Goal: Task Accomplishment & Management: Manage account settings

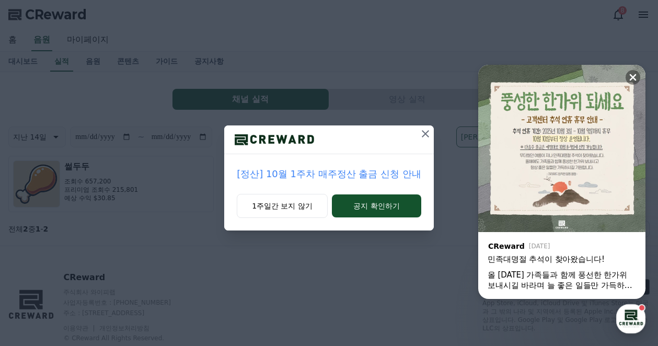
click at [425, 133] on icon at bounding box center [425, 133] width 7 height 7
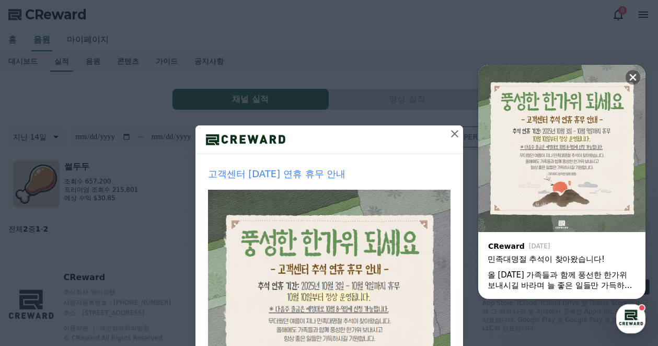
click at [448, 135] on icon at bounding box center [454, 133] width 13 height 13
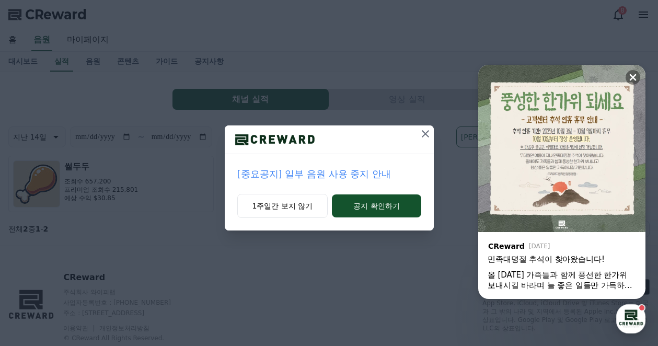
click at [424, 133] on icon at bounding box center [425, 133] width 13 height 13
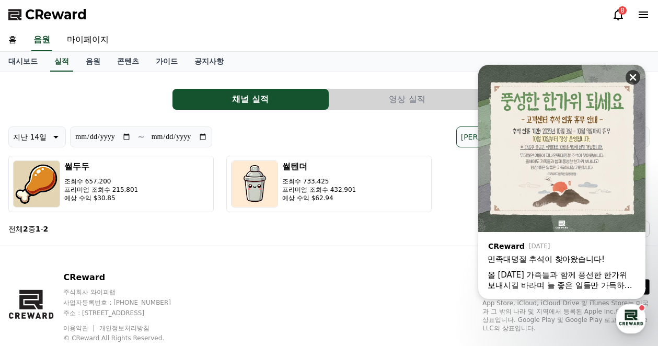
click at [637, 77] on icon at bounding box center [632, 77] width 10 height 10
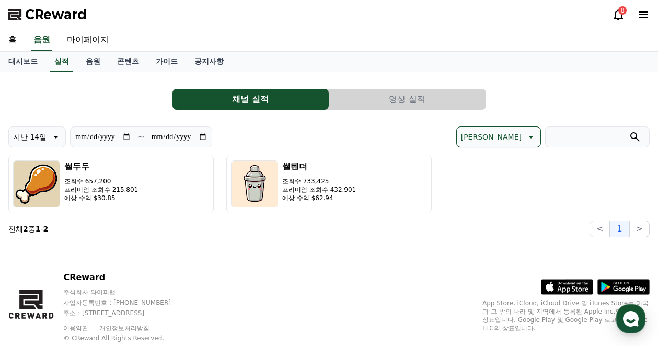
click at [392, 99] on button "영상 실적" at bounding box center [407, 99] width 156 height 21
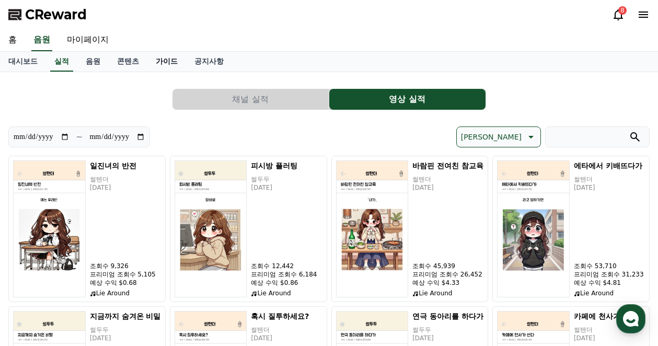
click at [148, 60] on link "가이드" at bounding box center [166, 62] width 39 height 20
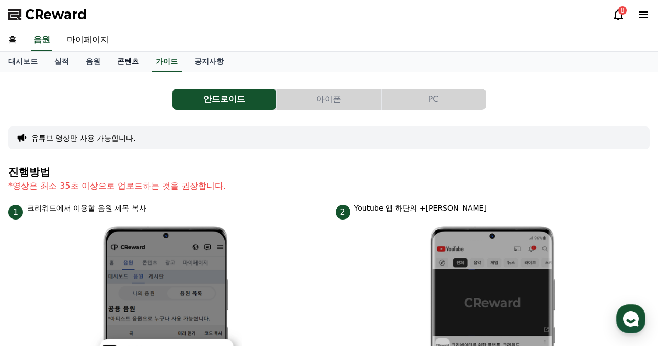
click at [137, 59] on link "콘텐츠" at bounding box center [128, 62] width 39 height 20
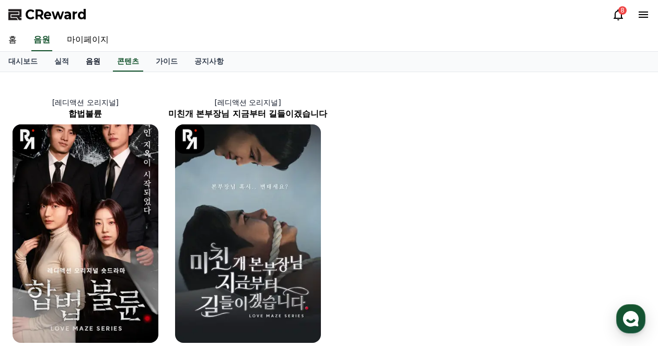
click at [91, 59] on link "음원" at bounding box center [92, 62] width 31 height 20
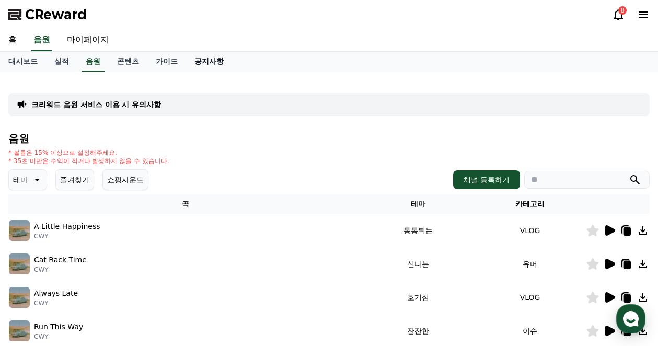
click at [218, 61] on link "공지사항" at bounding box center [209, 62] width 46 height 20
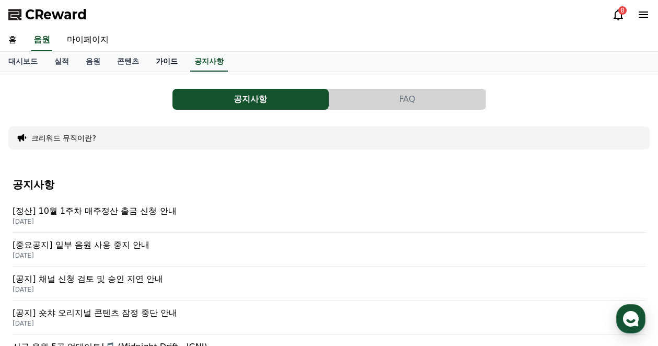
click at [162, 62] on link "가이드" at bounding box center [166, 62] width 39 height 20
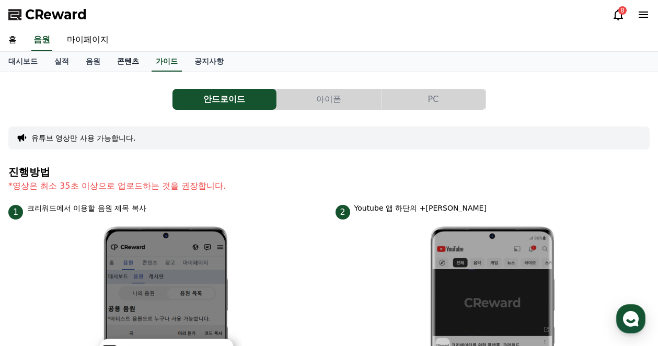
click at [131, 62] on link "콘텐츠" at bounding box center [128, 62] width 39 height 20
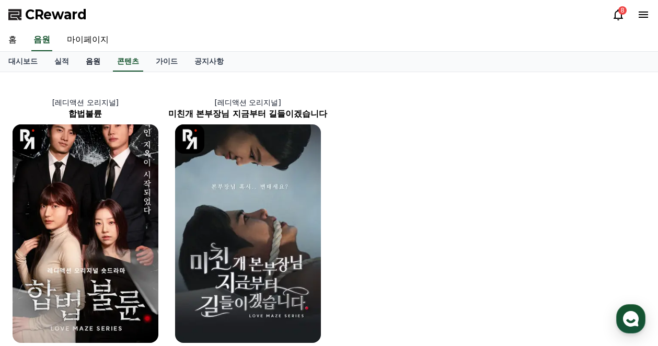
click at [93, 62] on link "음원" at bounding box center [92, 62] width 31 height 20
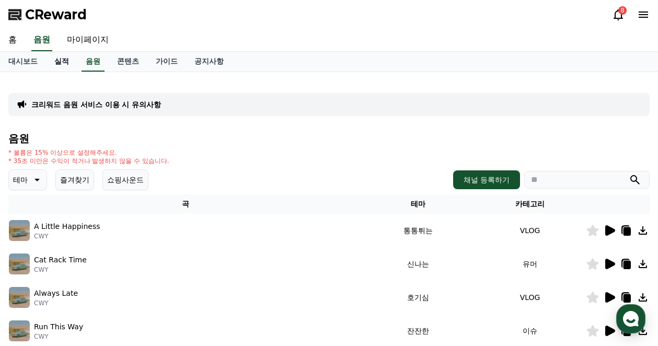
click at [61, 63] on link "실적" at bounding box center [61, 62] width 31 height 20
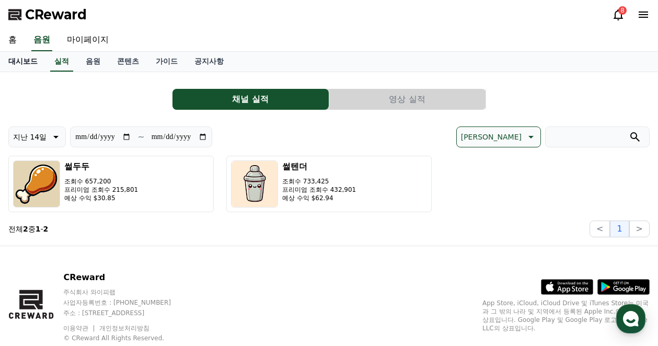
click at [33, 60] on link "대시보드" at bounding box center [23, 62] width 46 height 20
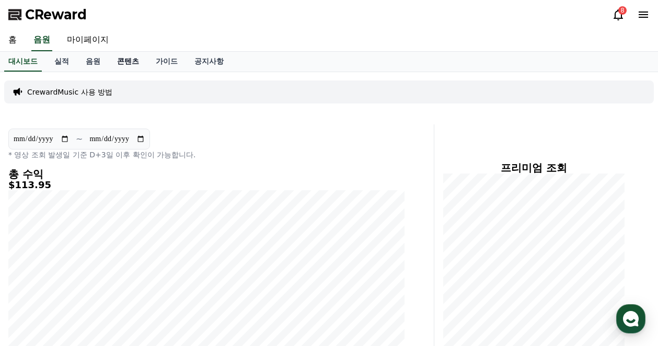
click at [133, 65] on link "콘텐츠" at bounding box center [128, 62] width 39 height 20
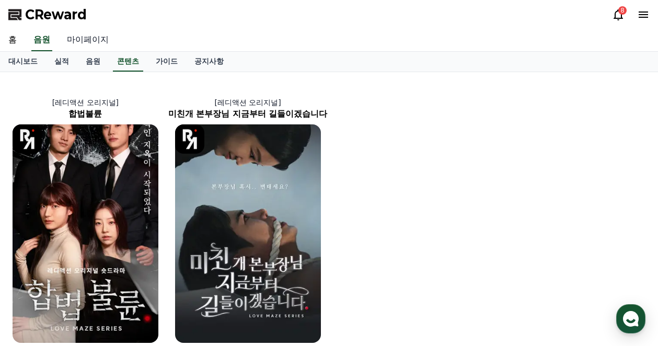
click at [91, 42] on link "마이페이지" at bounding box center [88, 40] width 59 height 22
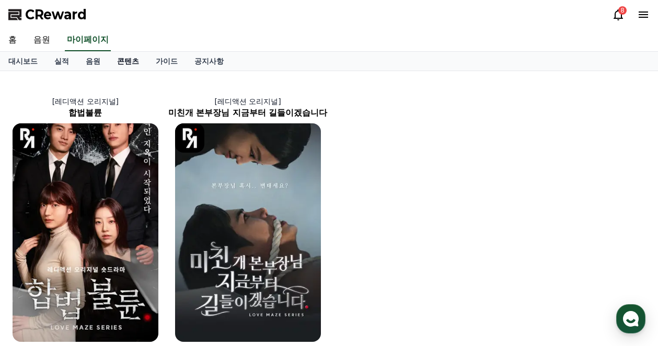
select select "**********"
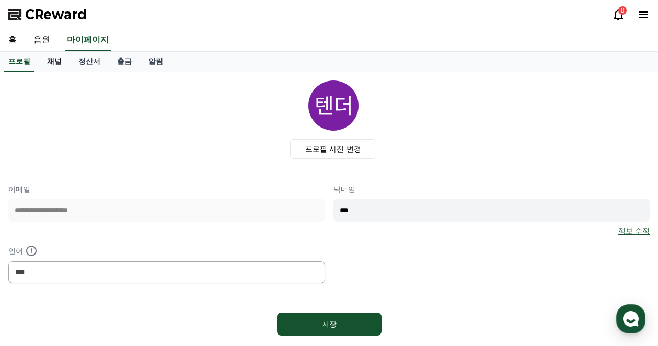
click at [55, 62] on link "채널" at bounding box center [54, 62] width 31 height 20
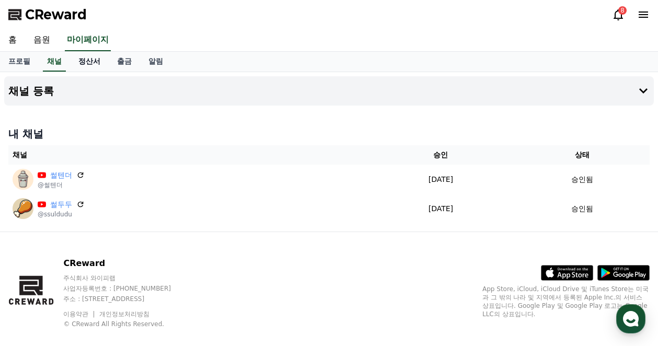
click at [89, 65] on link "정산서" at bounding box center [89, 62] width 39 height 20
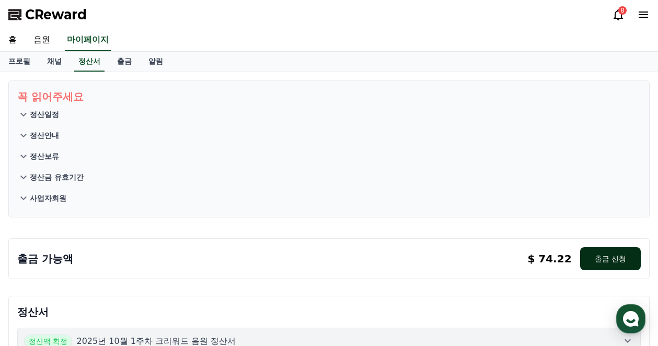
click at [614, 261] on button "출금 신청" at bounding box center [610, 258] width 61 height 23
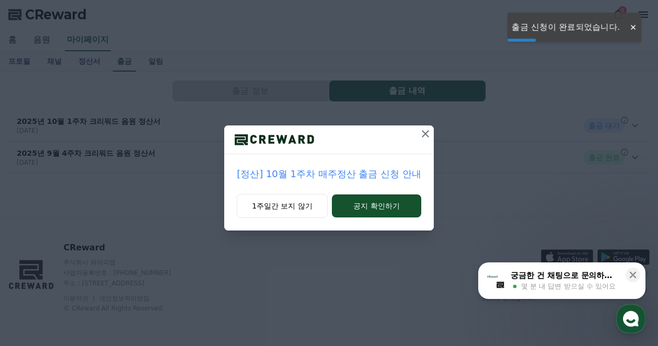
click at [425, 135] on icon at bounding box center [425, 133] width 13 height 13
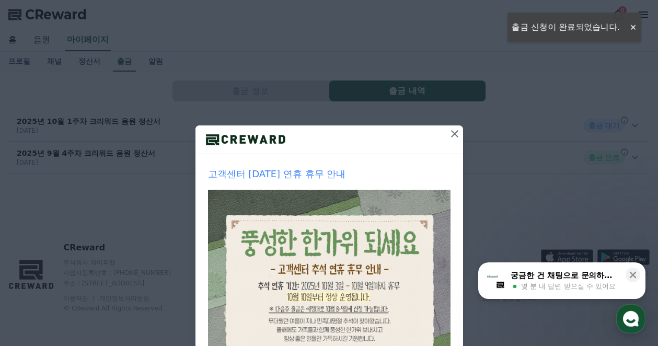
click at [451, 137] on icon at bounding box center [454, 133] width 13 height 13
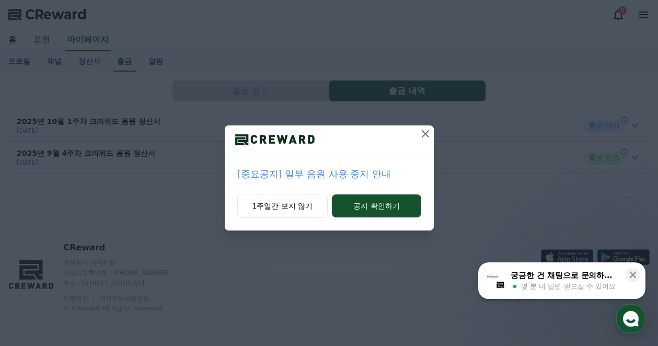
click at [415, 135] on div at bounding box center [329, 139] width 209 height 29
click at [427, 135] on icon at bounding box center [425, 133] width 13 height 13
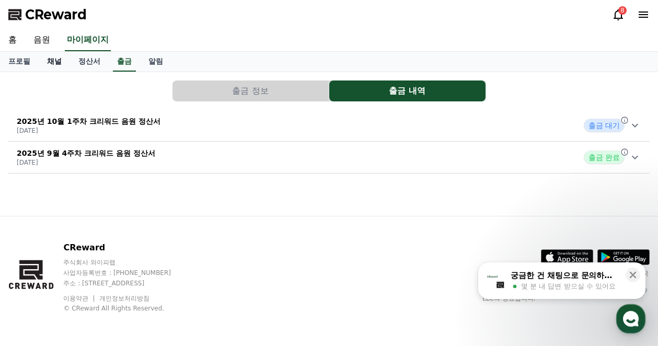
click at [39, 55] on link "채널" at bounding box center [54, 62] width 31 height 20
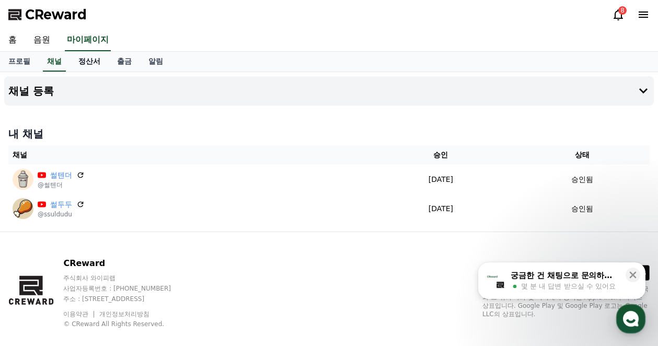
click at [95, 63] on link "정산서" at bounding box center [89, 62] width 39 height 20
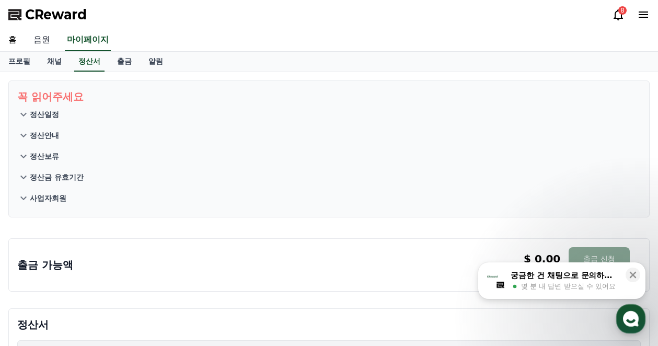
click at [46, 40] on link "음원" at bounding box center [41, 40] width 33 height 22
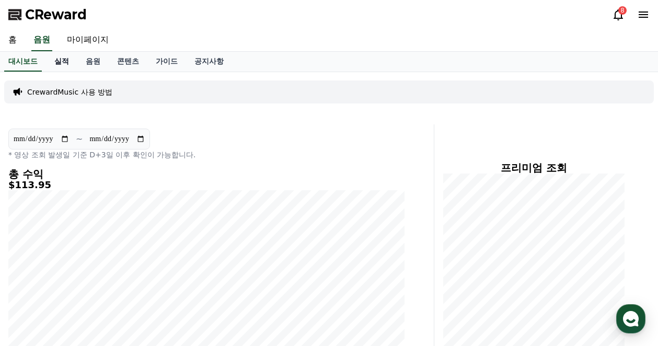
click at [64, 65] on link "실적" at bounding box center [61, 62] width 31 height 20
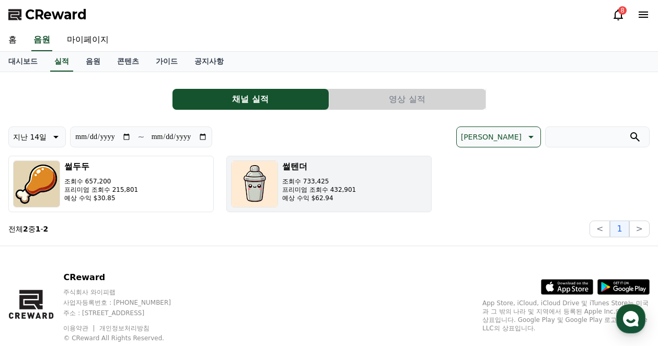
click at [309, 178] on p "조회수 733,425" at bounding box center [319, 181] width 74 height 8
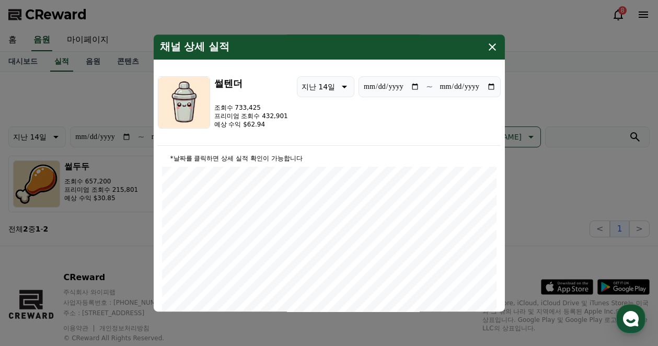
click at [491, 42] on icon "modal" at bounding box center [492, 47] width 13 height 13
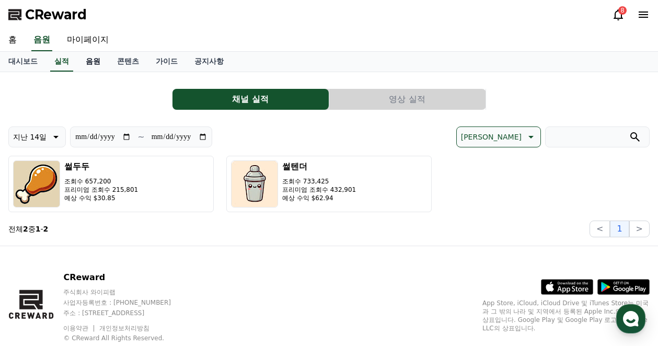
click at [94, 71] on link "음원" at bounding box center [92, 62] width 31 height 20
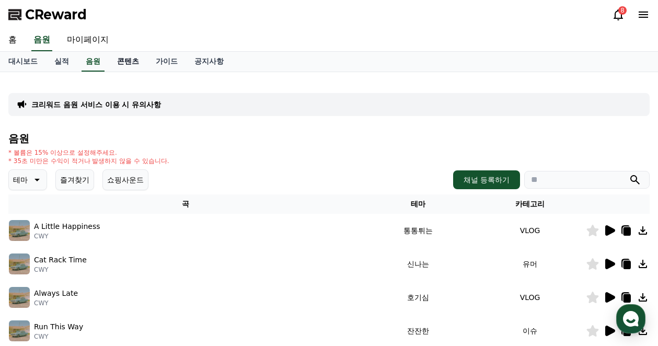
click at [127, 64] on link "콘텐츠" at bounding box center [128, 62] width 39 height 20
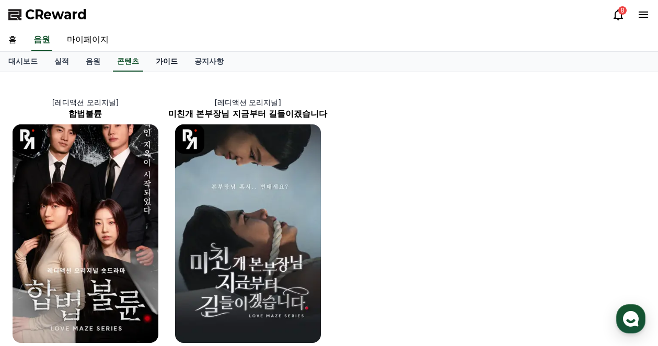
click at [166, 62] on link "가이드" at bounding box center [166, 62] width 39 height 20
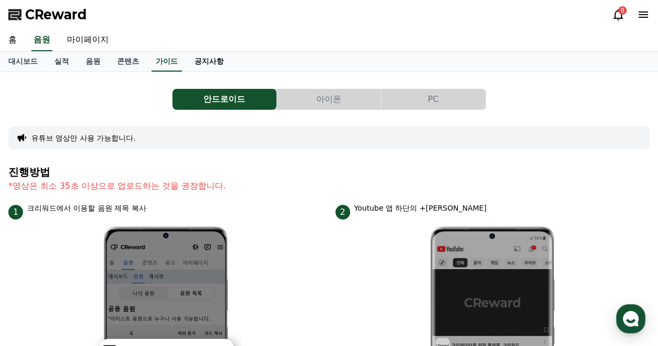
click at [213, 62] on link "공지사항" at bounding box center [209, 62] width 46 height 20
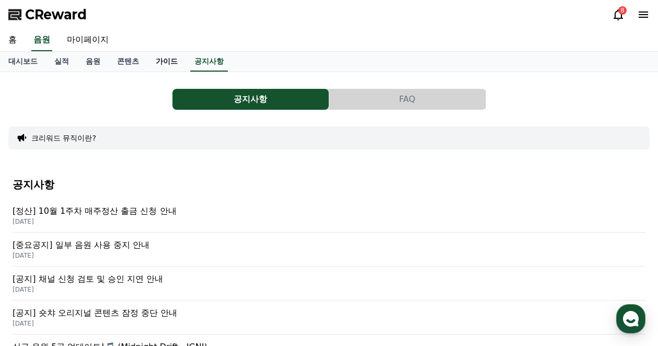
click at [153, 62] on link "가이드" at bounding box center [166, 62] width 39 height 20
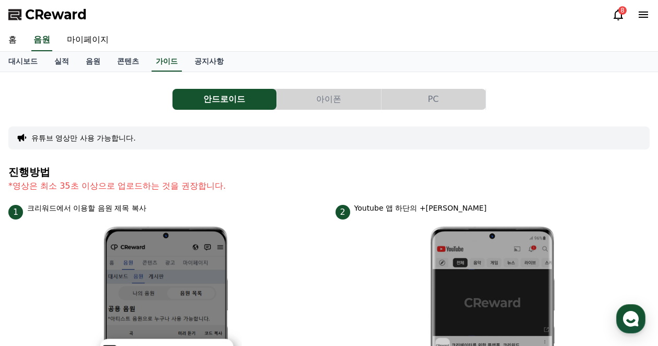
click at [324, 99] on button "아이폰" at bounding box center [329, 99] width 104 height 21
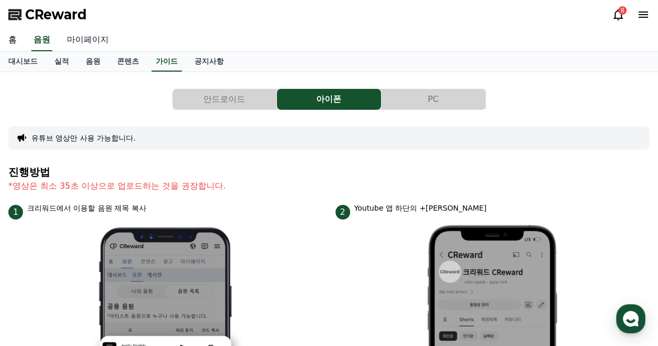
click at [88, 40] on link "마이페이지" at bounding box center [88, 40] width 59 height 22
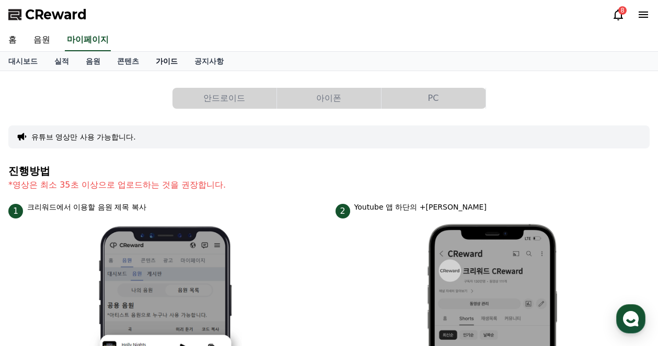
select select "**********"
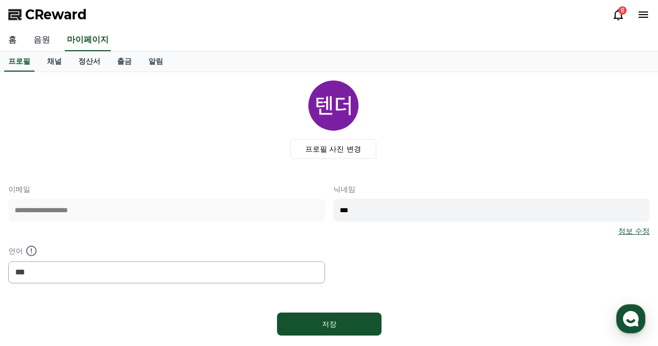
click at [45, 41] on link "음원" at bounding box center [41, 40] width 33 height 22
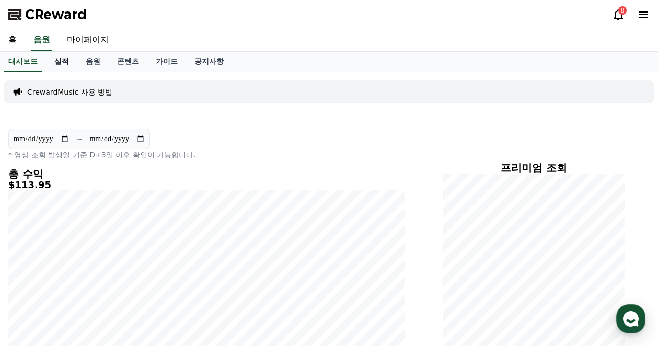
click at [62, 64] on link "실적" at bounding box center [61, 62] width 31 height 20
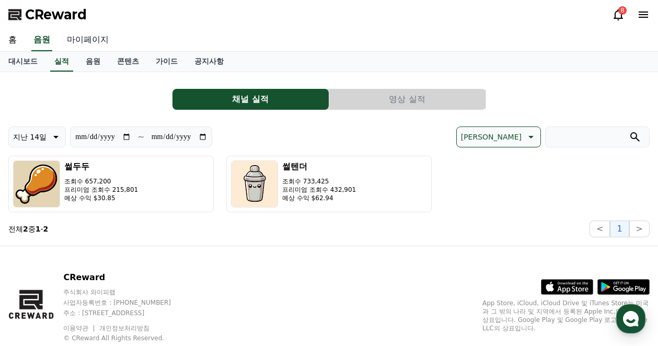
click at [78, 44] on link "마이페이지" at bounding box center [88, 40] width 59 height 22
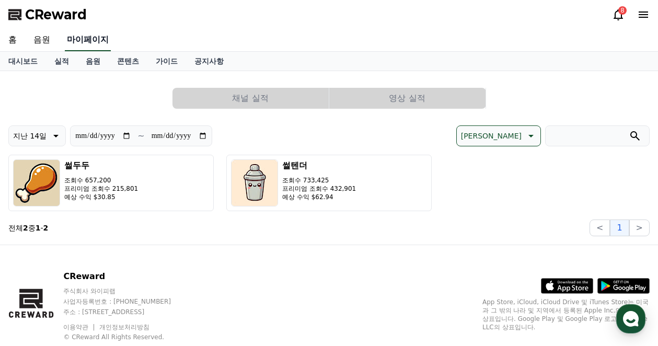
select select "**********"
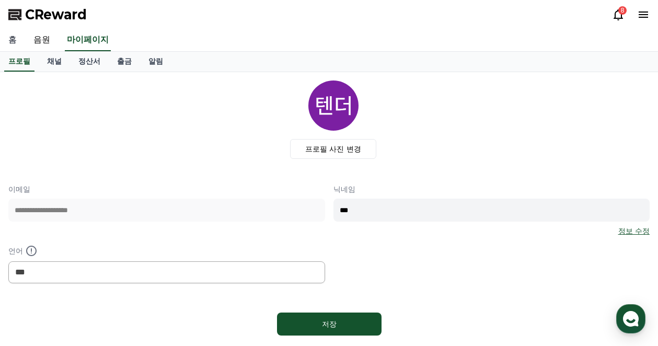
click at [10, 41] on link "홈" at bounding box center [12, 40] width 25 height 22
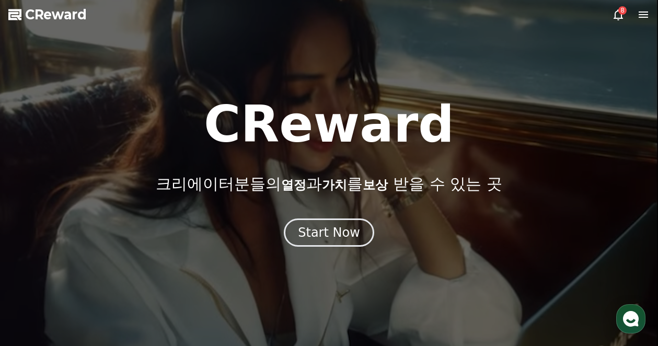
select select "**********"
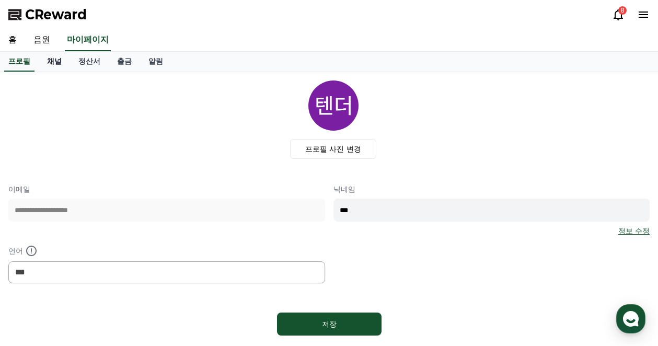
click at [53, 64] on link "채널" at bounding box center [54, 62] width 31 height 20
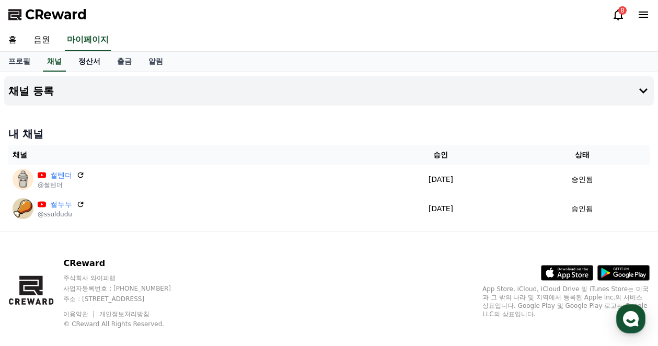
click at [87, 63] on link "정산서" at bounding box center [89, 62] width 39 height 20
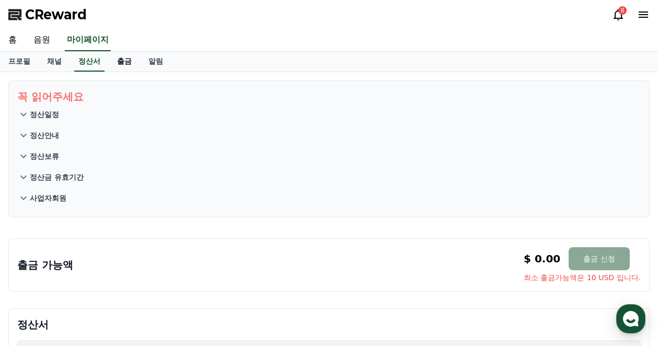
click at [120, 63] on link "출금" at bounding box center [124, 62] width 31 height 20
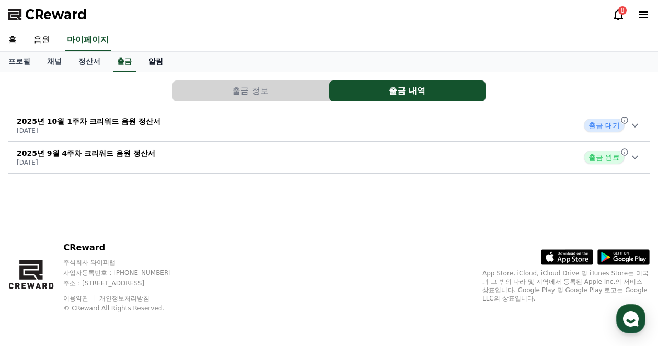
click at [154, 63] on link "알림" at bounding box center [155, 62] width 31 height 20
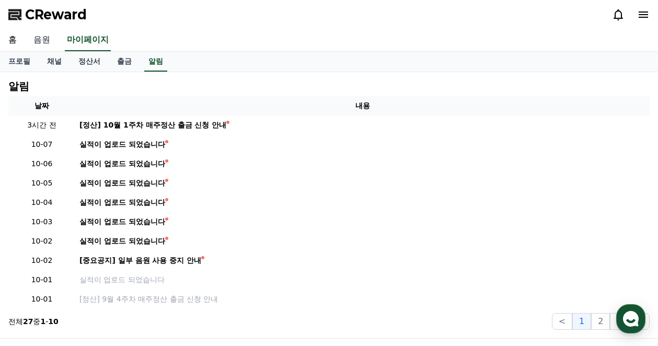
click at [43, 41] on link "음원" at bounding box center [41, 40] width 33 height 22
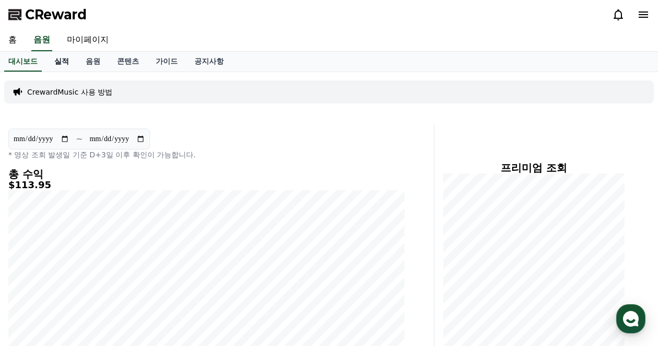
click at [64, 59] on link "실적" at bounding box center [61, 62] width 31 height 20
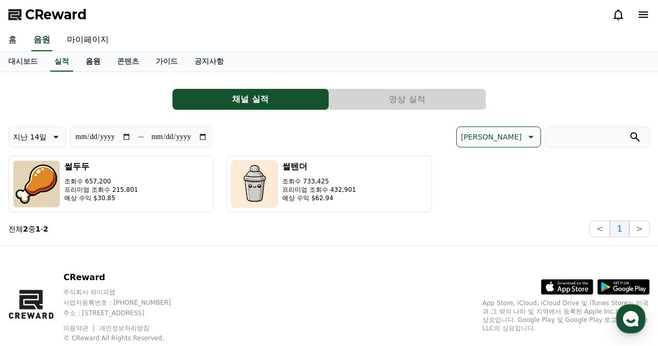
click at [101, 63] on link "음원" at bounding box center [92, 62] width 31 height 20
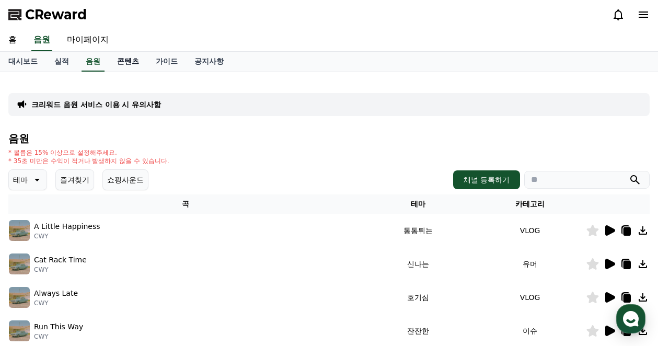
click at [130, 64] on link "콘텐츠" at bounding box center [128, 62] width 39 height 20
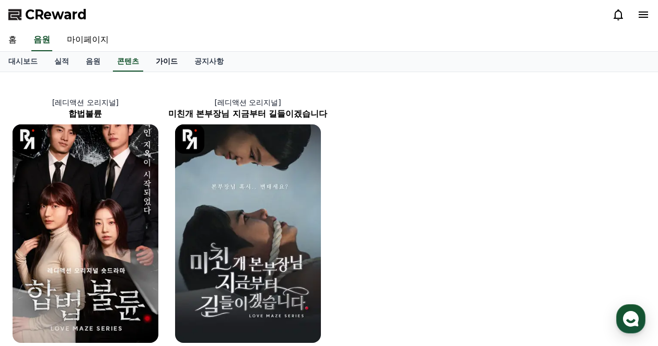
click at [167, 63] on link "가이드" at bounding box center [166, 62] width 39 height 20
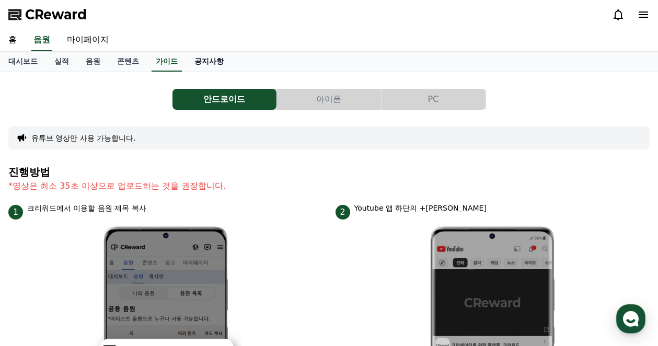
click at [203, 61] on link "공지사항" at bounding box center [209, 62] width 46 height 20
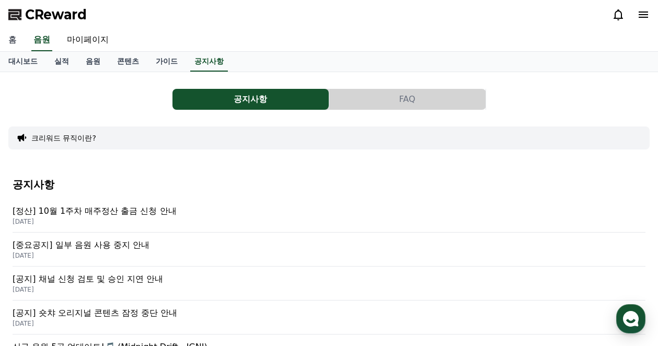
click at [15, 38] on link "홈" at bounding box center [12, 40] width 25 height 22
click at [53, 60] on link "실적" at bounding box center [61, 62] width 31 height 20
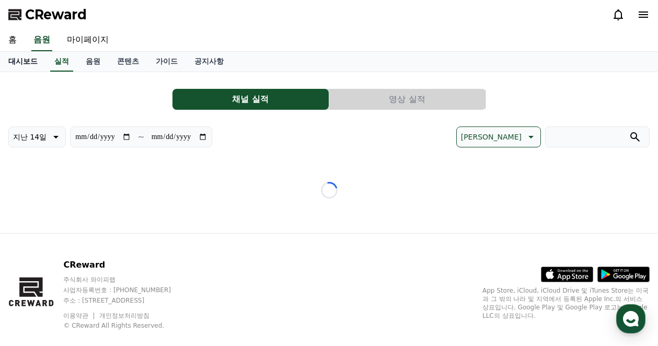
click at [28, 62] on link "대시보드" at bounding box center [23, 62] width 46 height 20
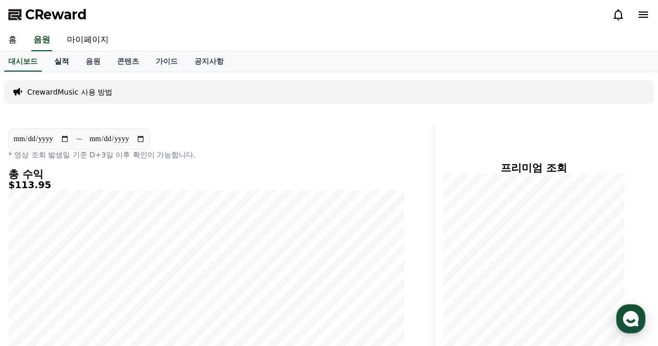
click at [56, 65] on link "실적" at bounding box center [61, 62] width 31 height 20
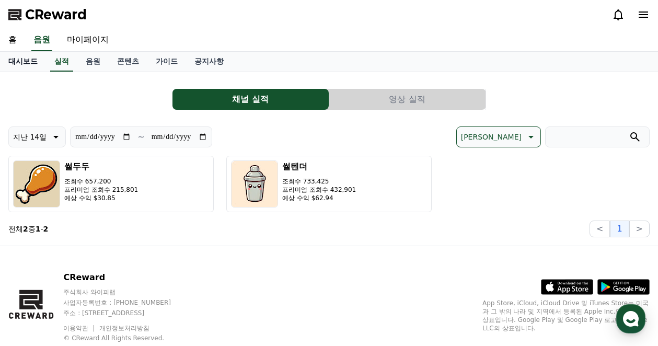
click at [28, 69] on link "대시보드" at bounding box center [23, 62] width 46 height 20
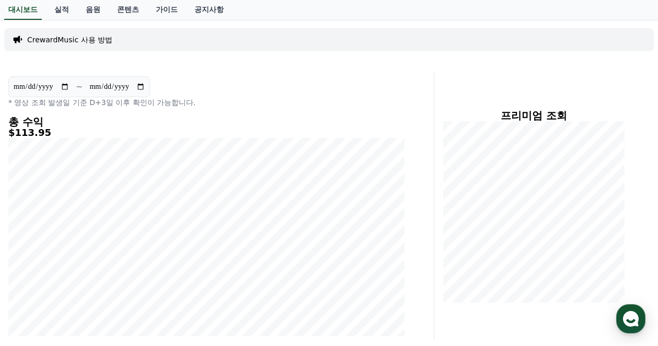
scroll to position [157, 0]
